Goal: Task Accomplishment & Management: Use online tool/utility

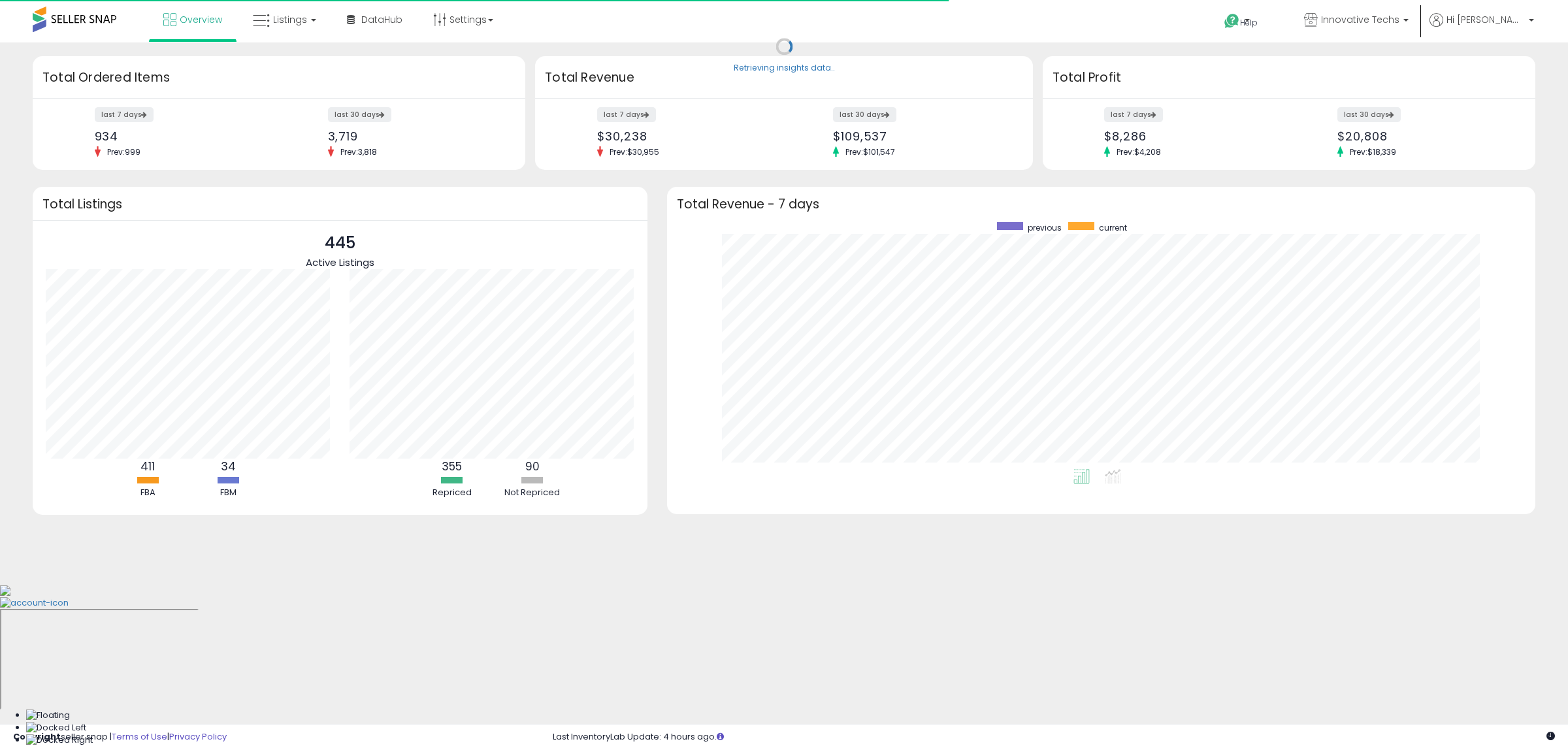
scroll to position [247, 843]
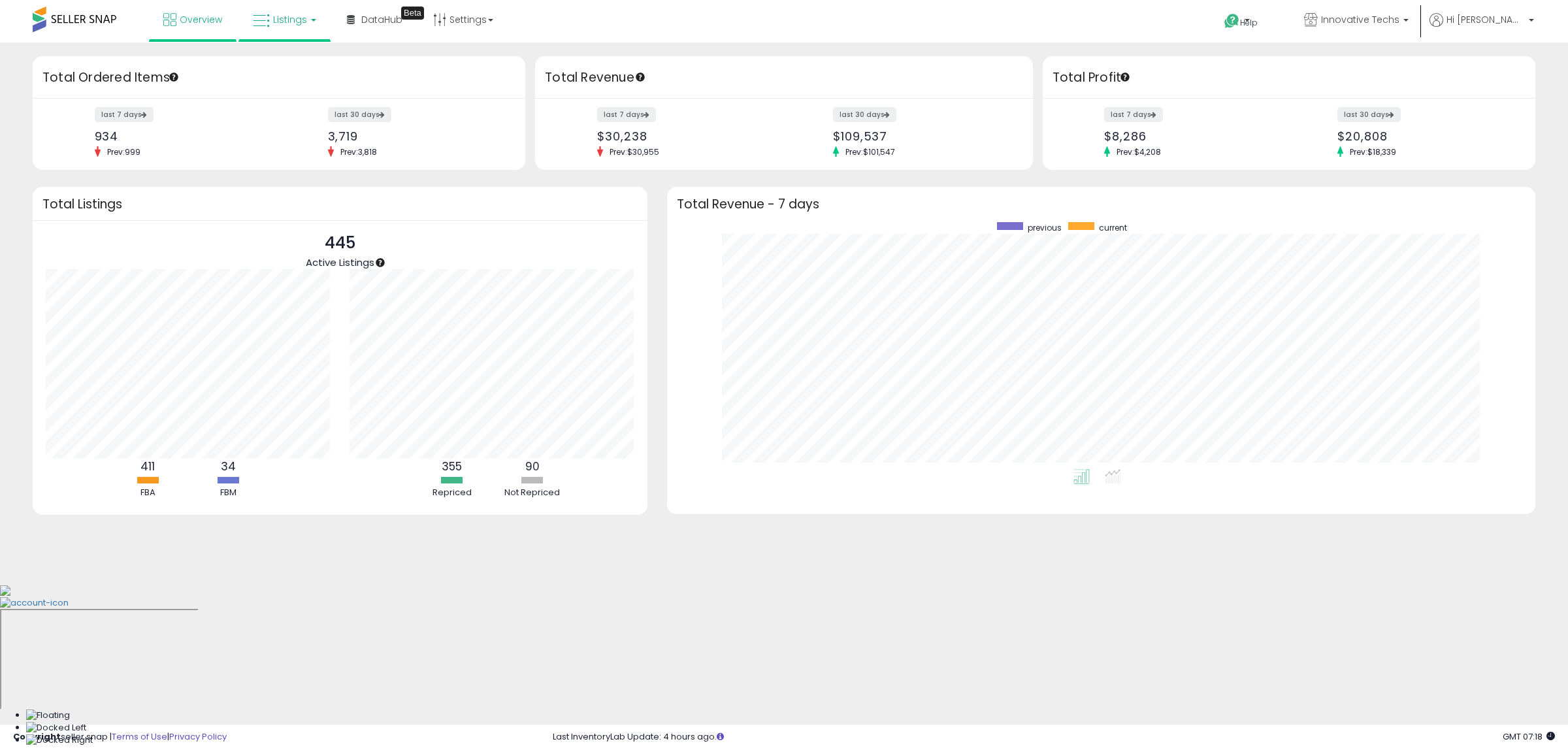
click at [307, 14] on link "Listings" at bounding box center [284, 20] width 83 height 39
click at [303, 63] on icon at bounding box center [294, 64] width 57 height 17
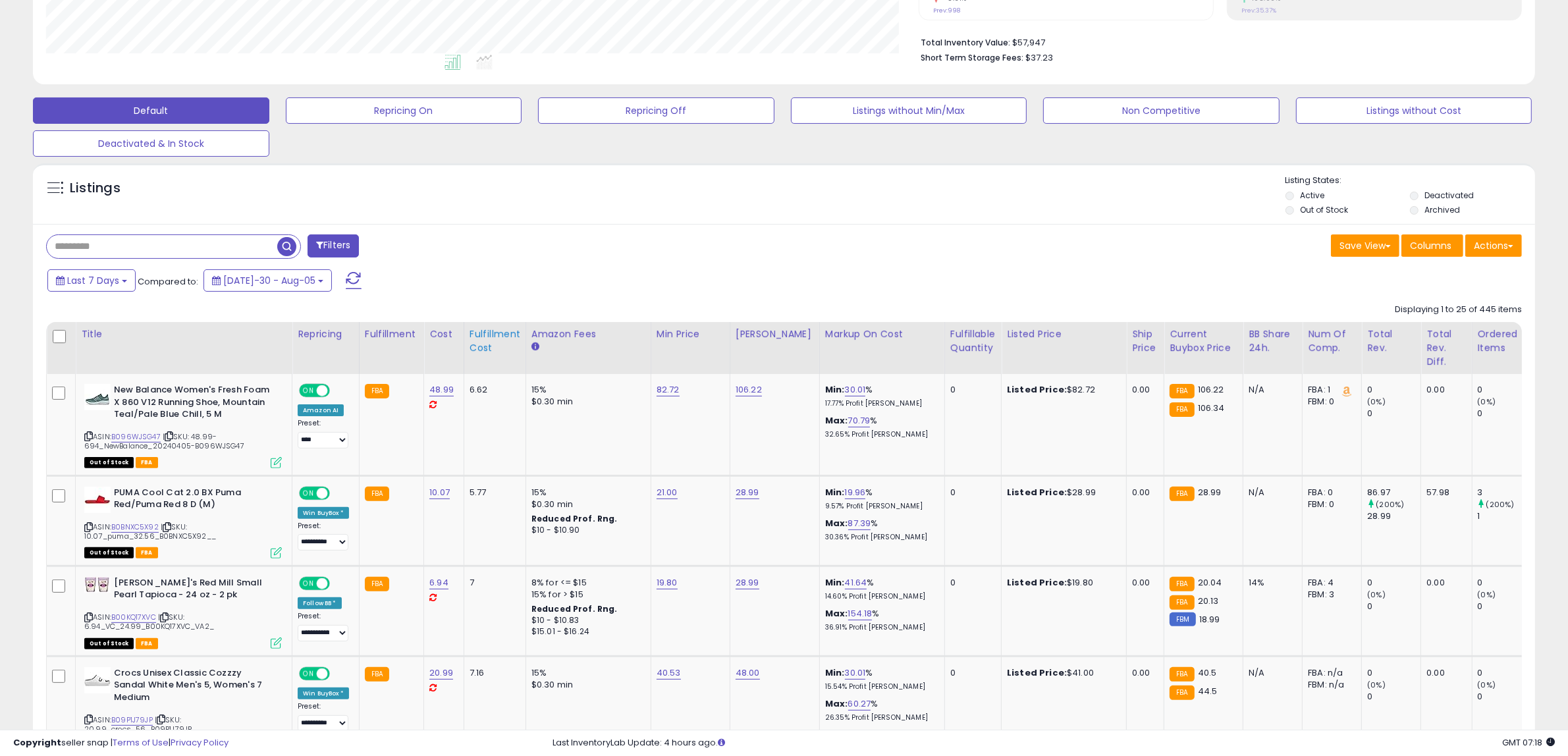
scroll to position [411, 0]
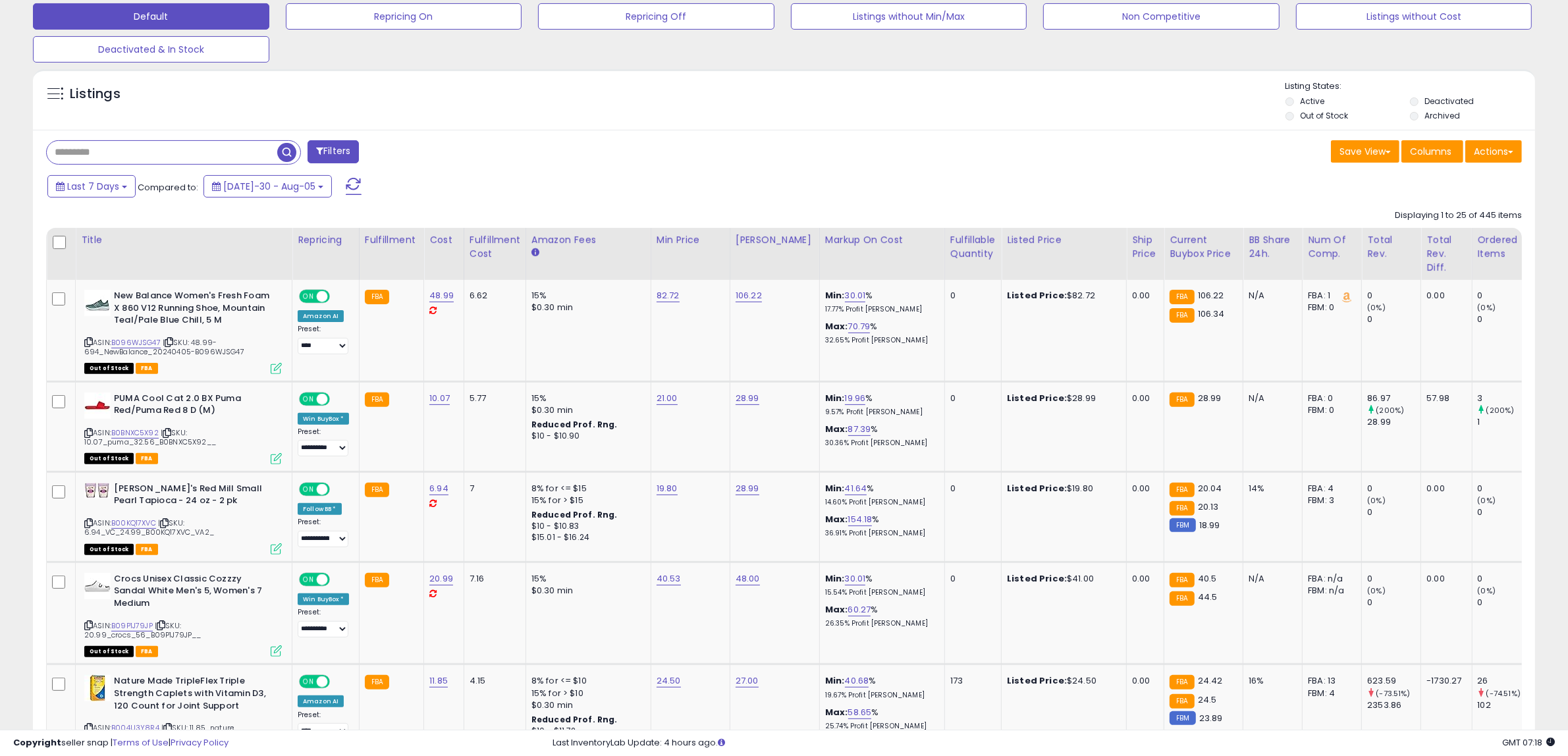
click at [142, 164] on div "Filters" at bounding box center [410, 153] width 748 height 26
drag, startPoint x: 171, startPoint y: 154, endPoint x: 258, endPoint y: 148, distance: 87.2
click at [172, 154] on input "text" at bounding box center [161, 152] width 230 height 23
paste input "**********"
type input "**********"
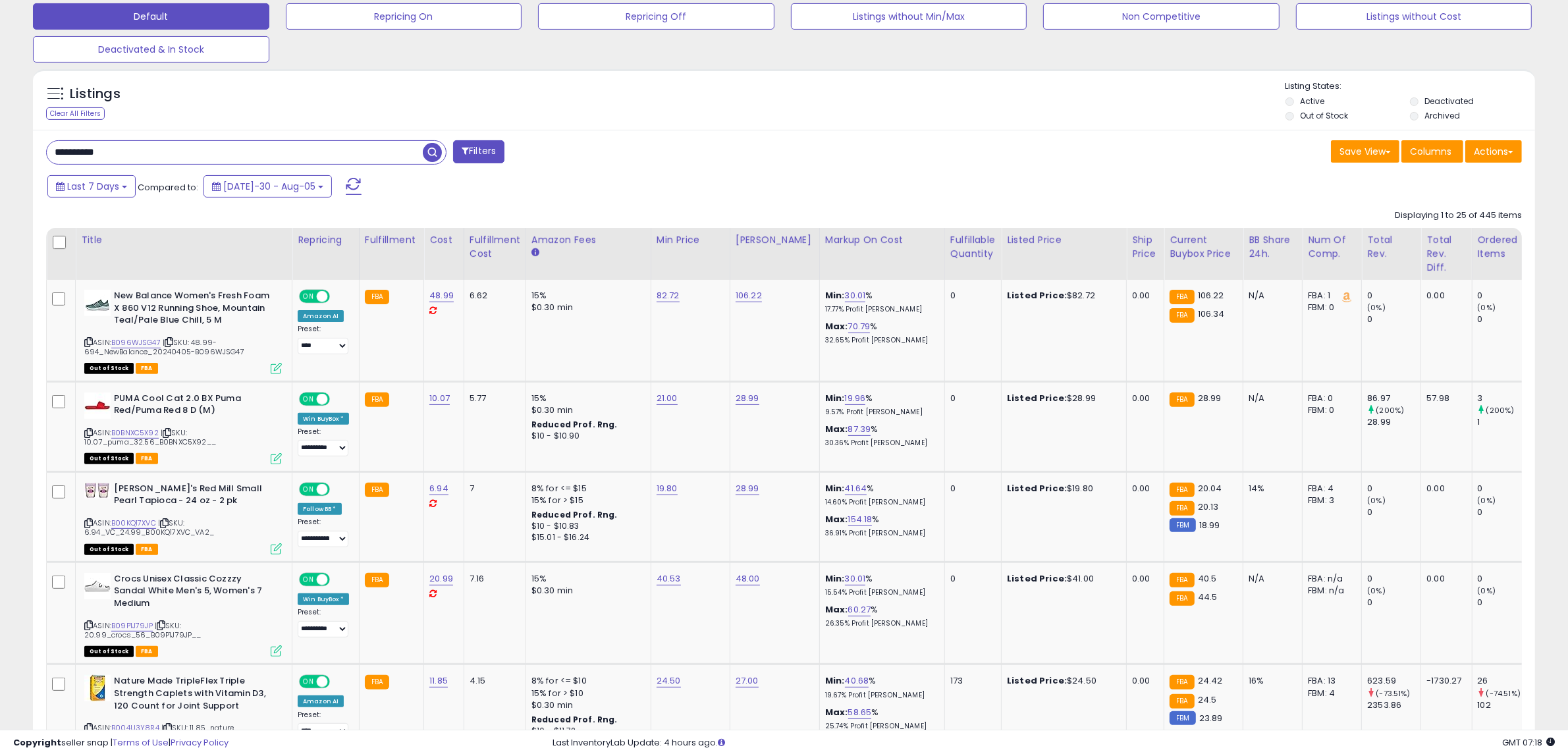
click at [439, 152] on span "button" at bounding box center [432, 152] width 19 height 19
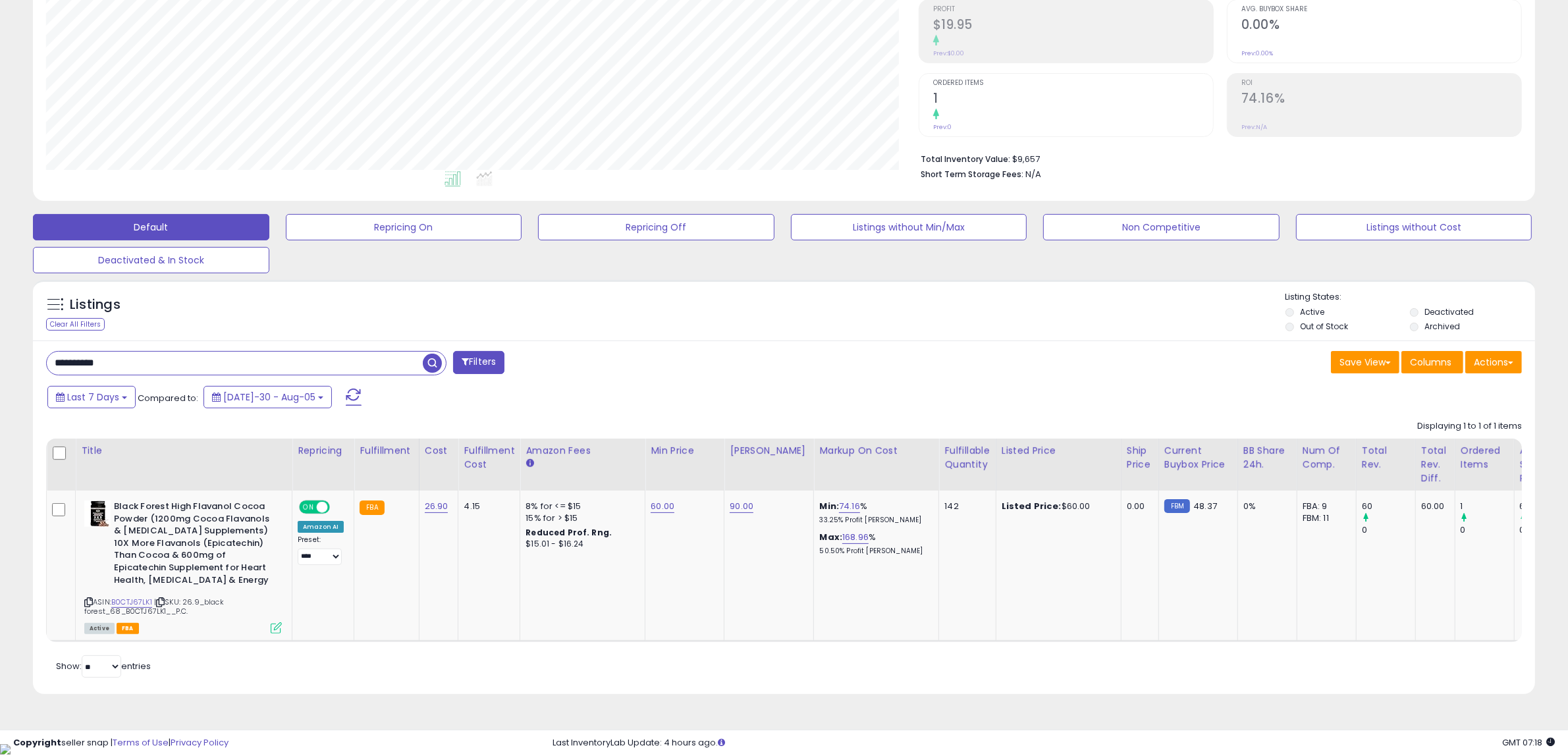
scroll to position [270, 872]
drag, startPoint x: 969, startPoint y: 311, endPoint x: 841, endPoint y: 378, distance: 144.5
click at [969, 311] on div "Listings Clear All Filters Listing States:" at bounding box center [784, 313] width 1502 height 45
click at [88, 601] on icon at bounding box center [88, 602] width 8 height 7
click at [664, 508] on link "60.00" at bounding box center [662, 506] width 24 height 13
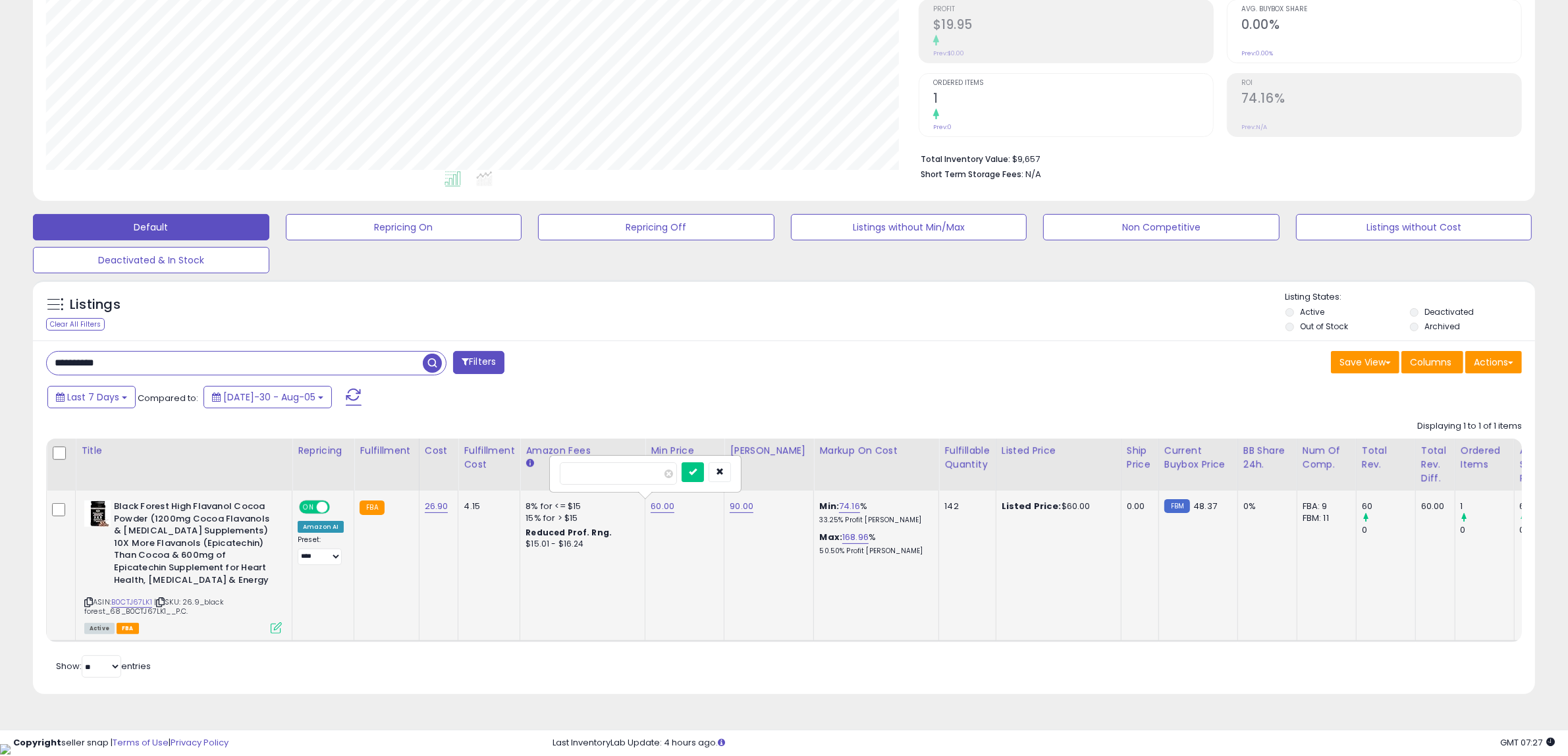
type input "**"
click button "submit" at bounding box center [692, 472] width 22 height 20
click at [739, 508] on link "90.00" at bounding box center [741, 506] width 24 height 13
type input "**"
click button "submit" at bounding box center [771, 472] width 22 height 20
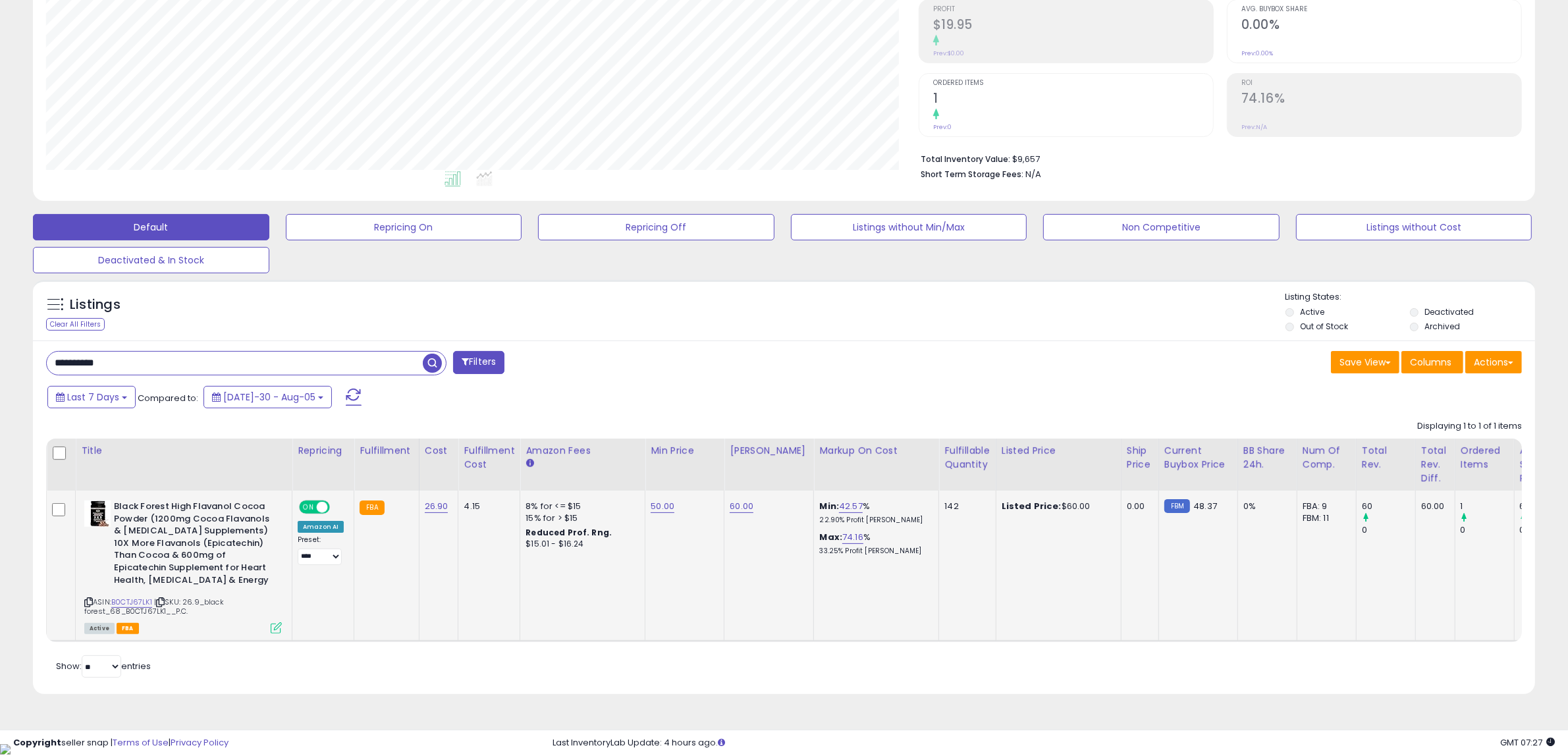
click at [310, 363] on input "**********" at bounding box center [235, 363] width 376 height 23
click at [616, 375] on div "Filters" at bounding box center [410, 364] width 748 height 26
click at [433, 367] on span "button" at bounding box center [432, 363] width 19 height 19
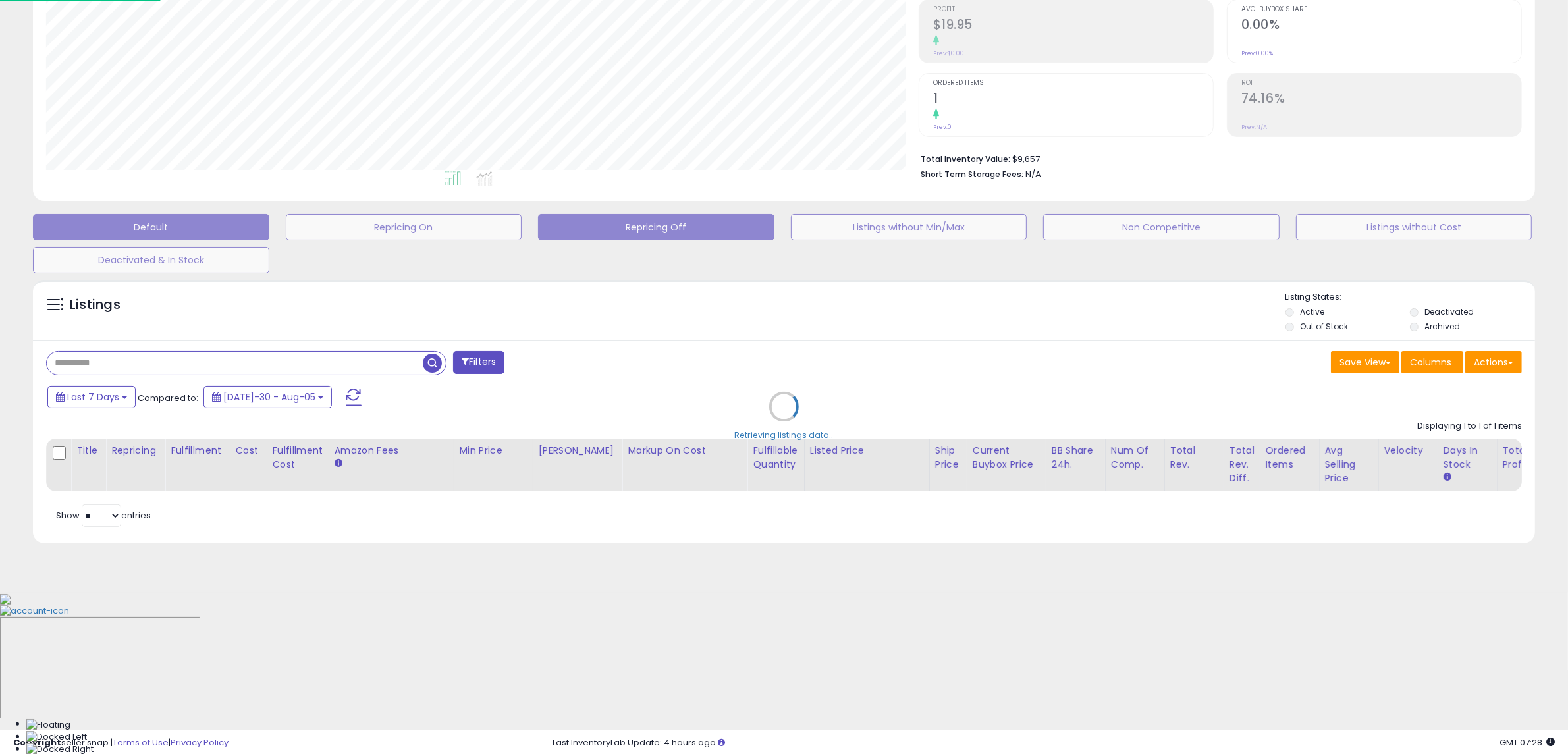
scroll to position [270, 879]
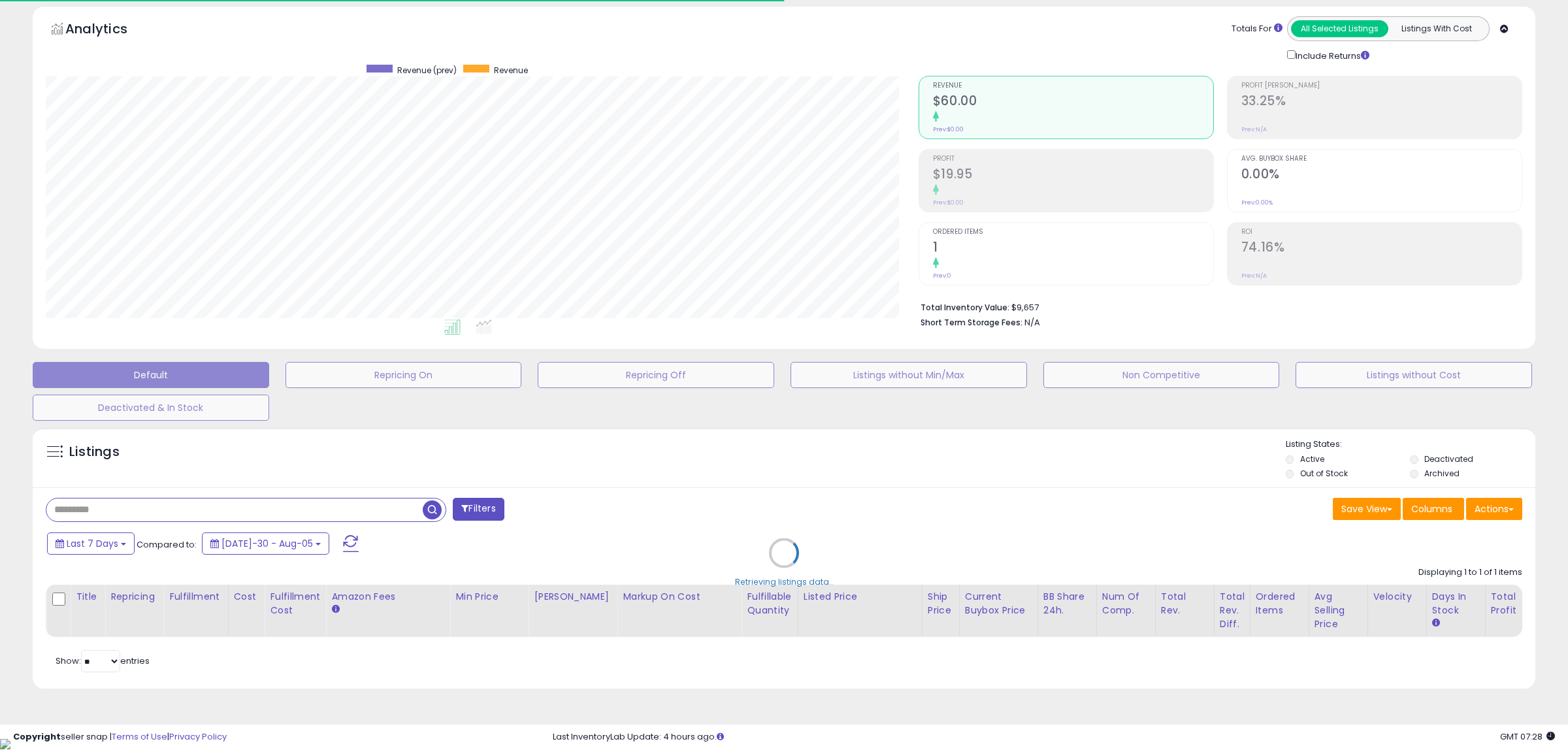
click at [699, 451] on div "Retrieving listings data.." at bounding box center [784, 563] width 1522 height 284
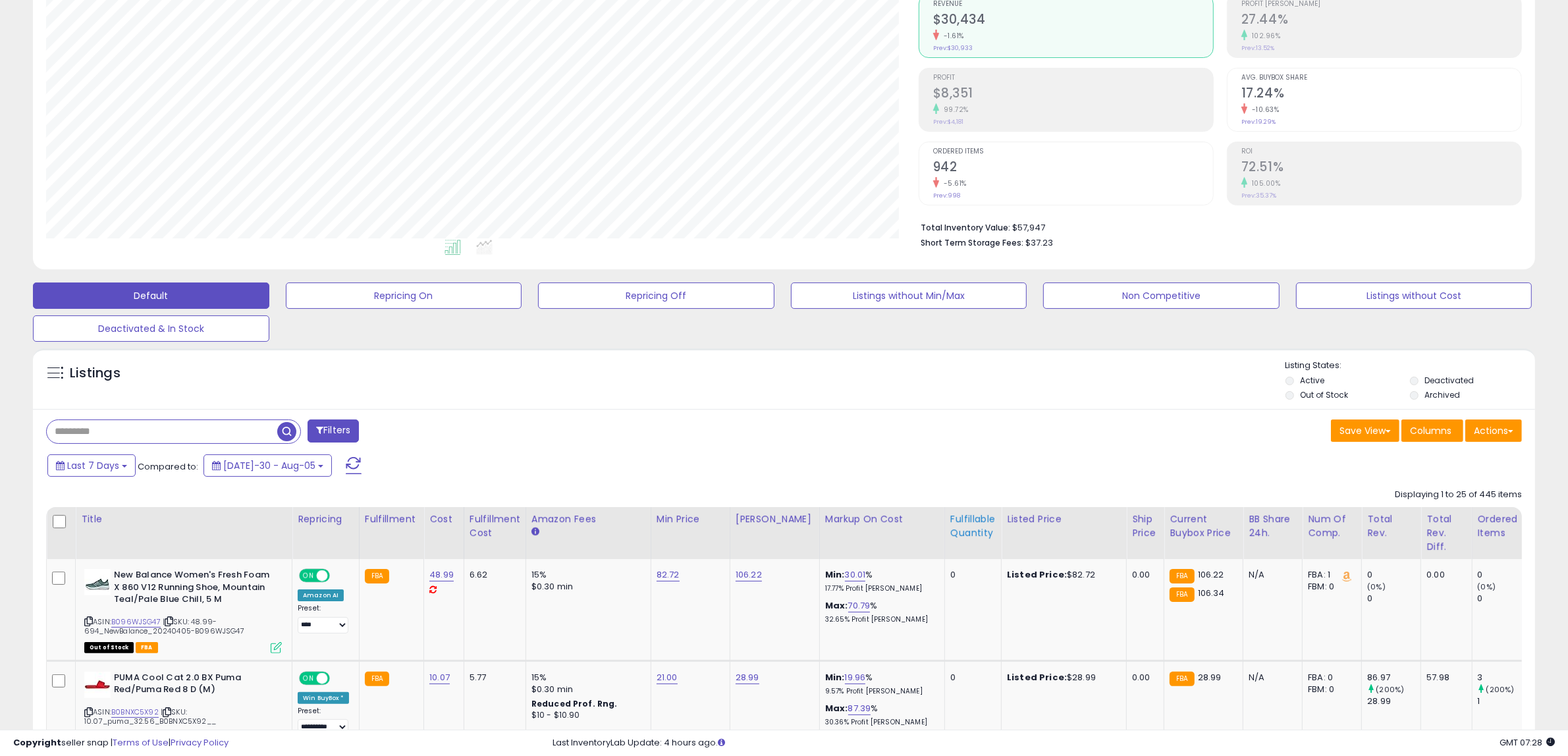
scroll to position [270, 872]
click at [962, 529] on div "Fulfillable Quantity" at bounding box center [972, 526] width 45 height 28
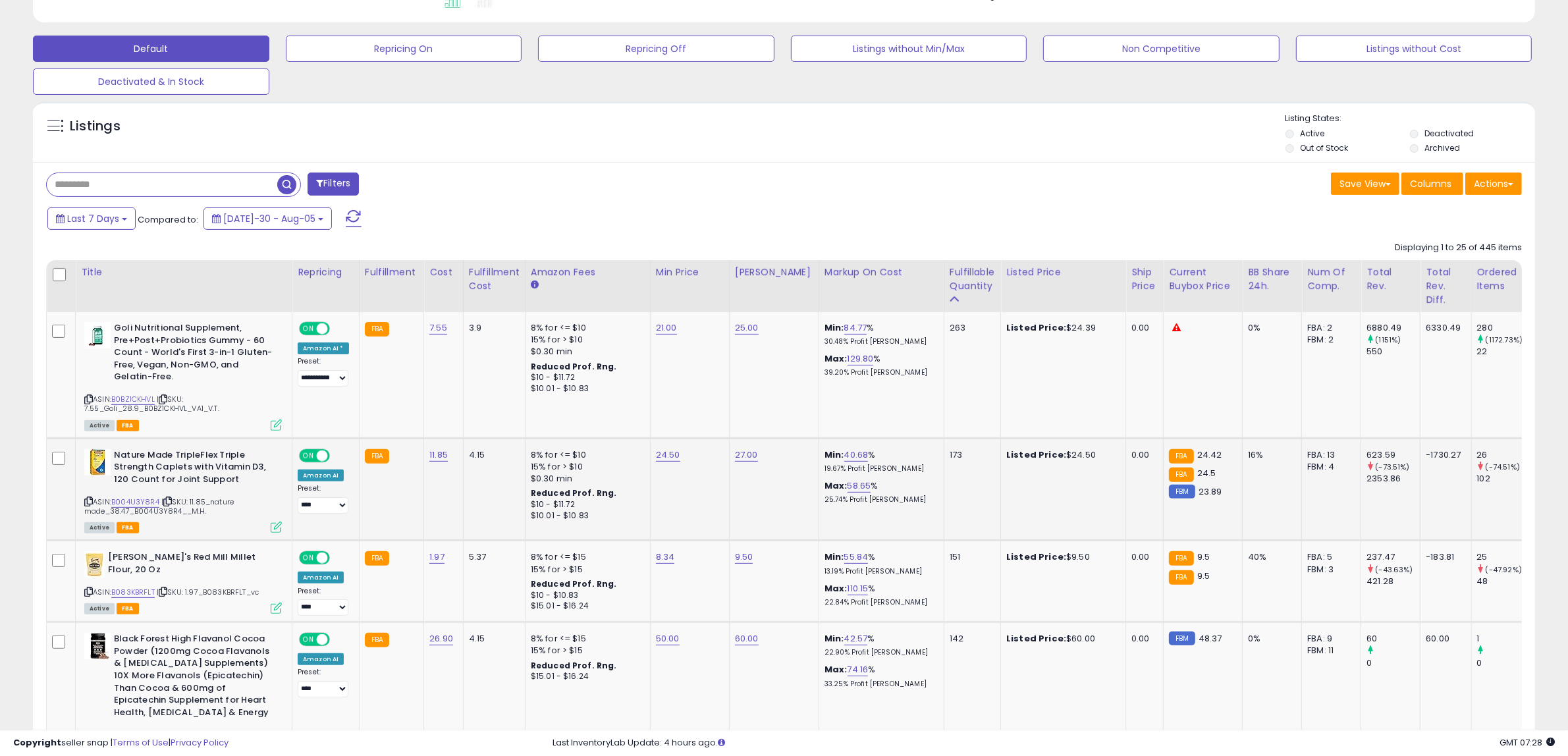
scroll to position [0, 0]
